Goal: Obtain resource: Obtain resource

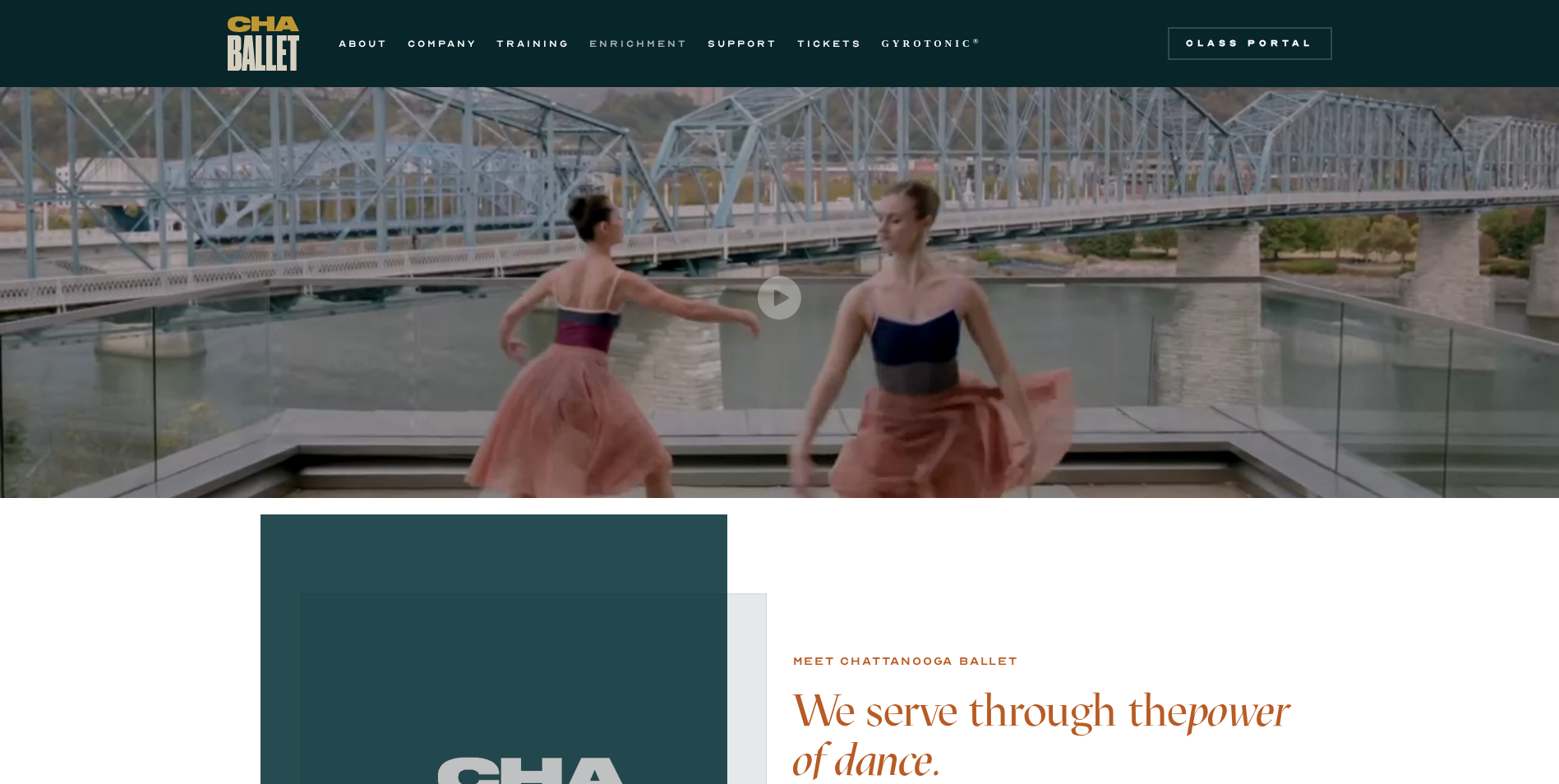
click at [660, 46] on link "ENRICHMENT" at bounding box center [638, 43] width 98 height 20
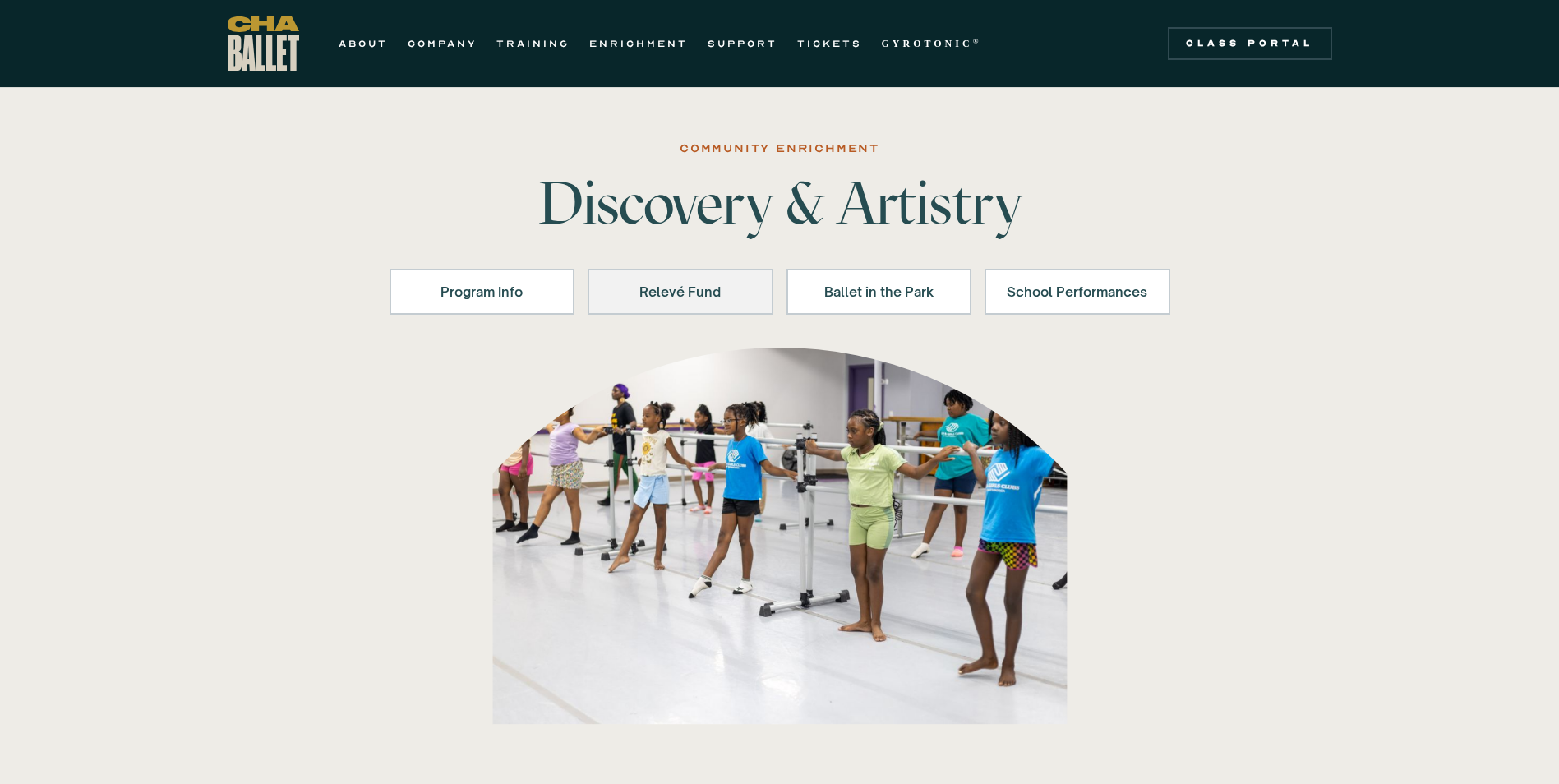
click at [666, 278] on link "Relevé Fund" at bounding box center [680, 292] width 186 height 46
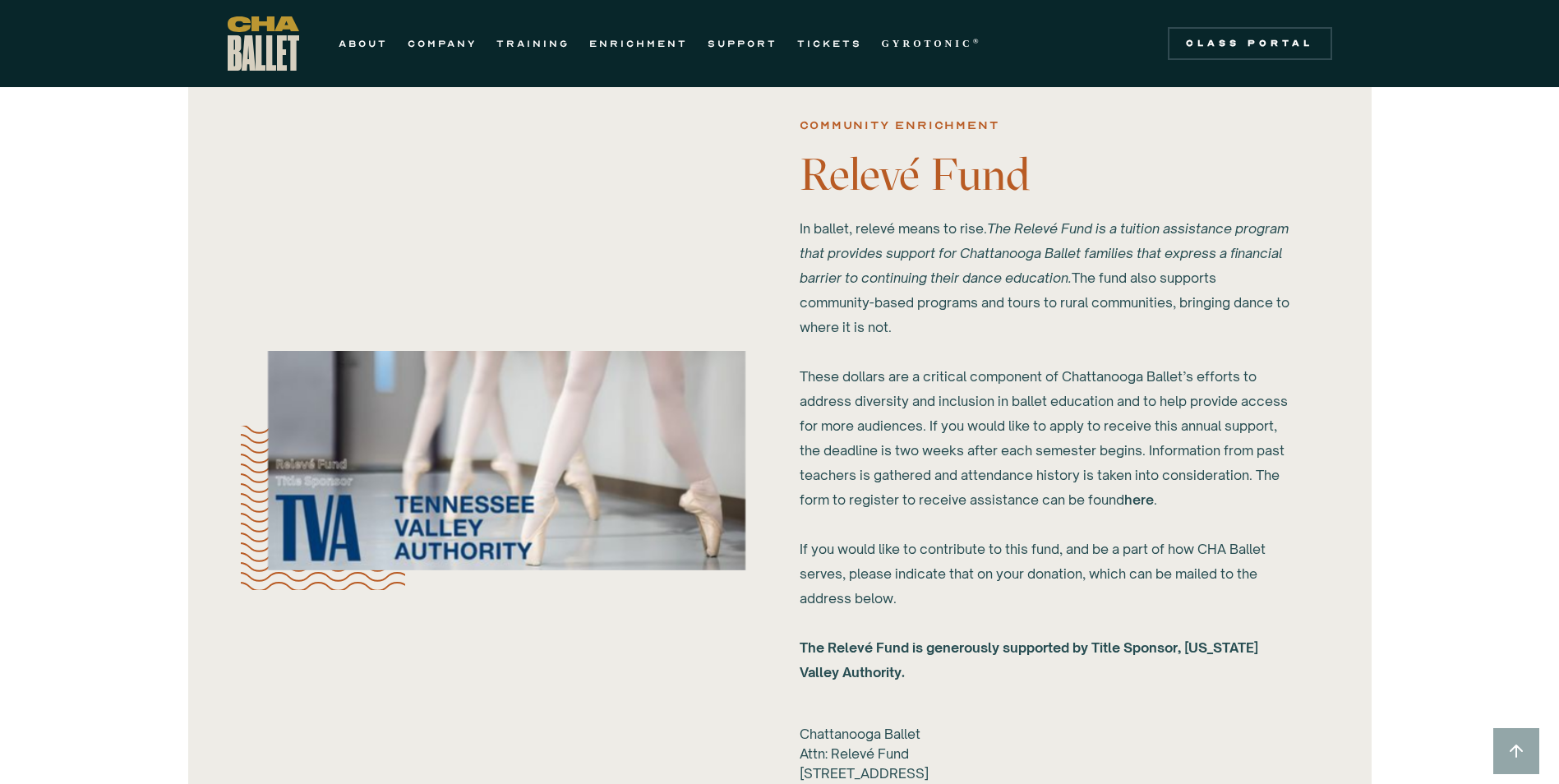
scroll to position [1571, 0]
click at [1133, 498] on link "here" at bounding box center [1139, 501] width 30 height 17
